Goal: Find contact information: Find contact information

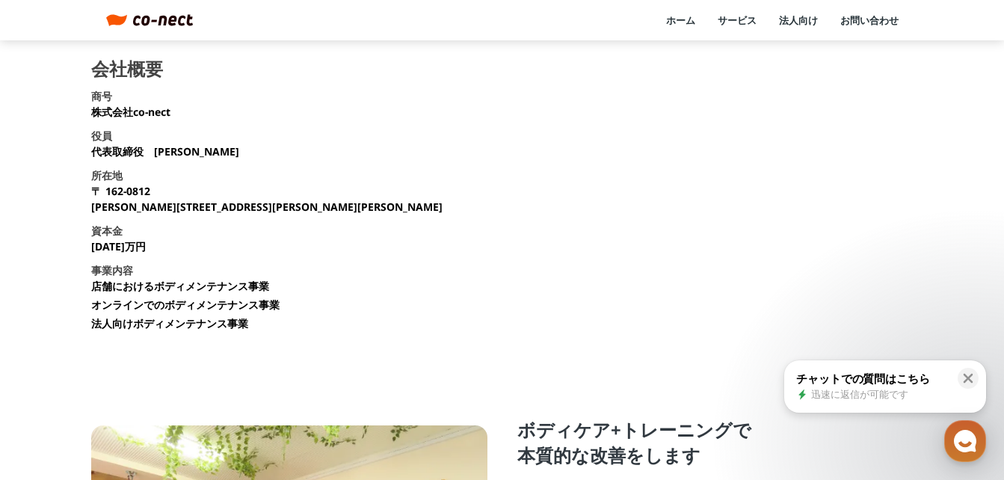
click at [164, 25] on img at bounding box center [163, 20] width 61 height 12
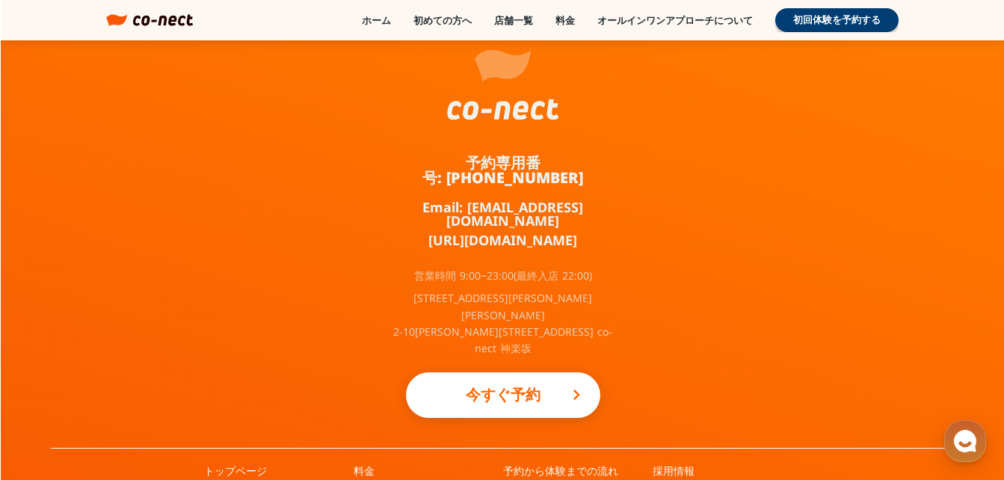
scroll to position [10016, 0]
